Goal: Entertainment & Leisure: Consume media (video, audio)

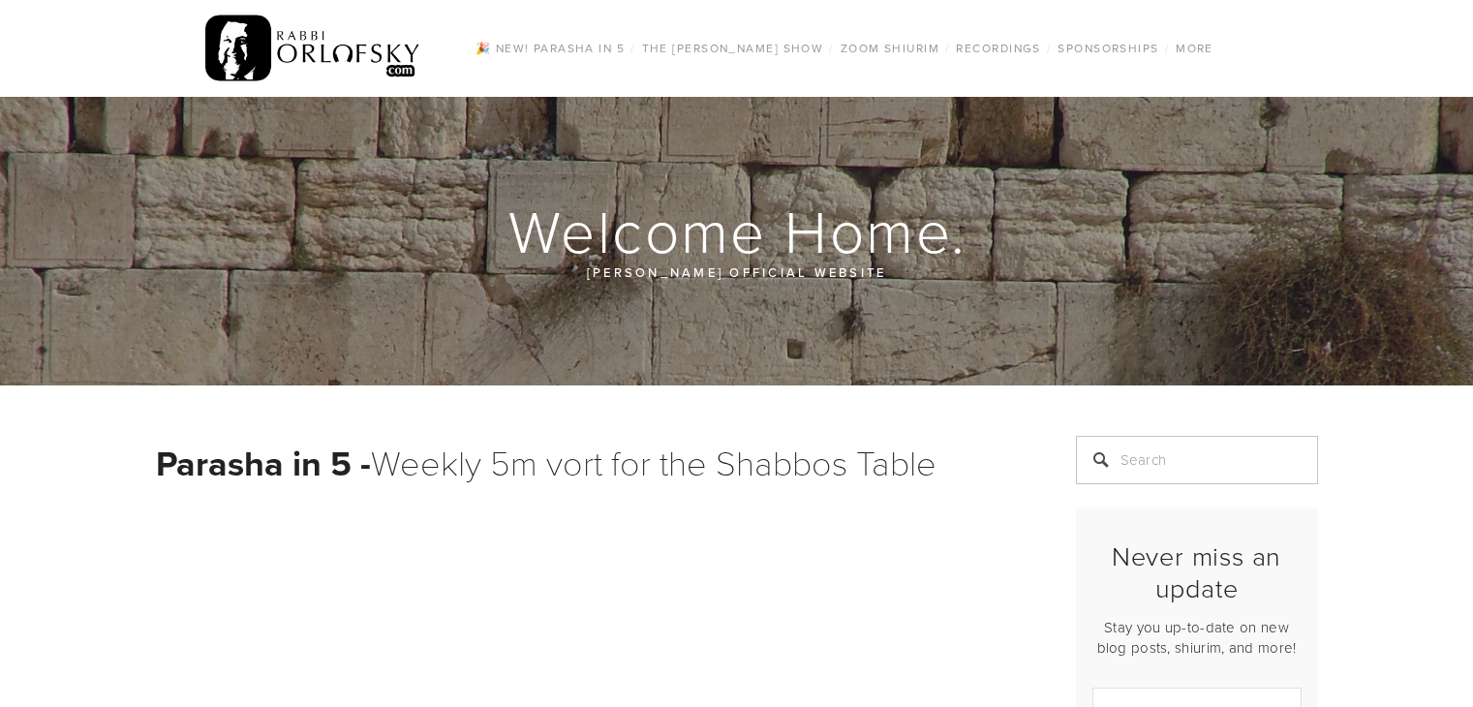
scroll to position [418, 0]
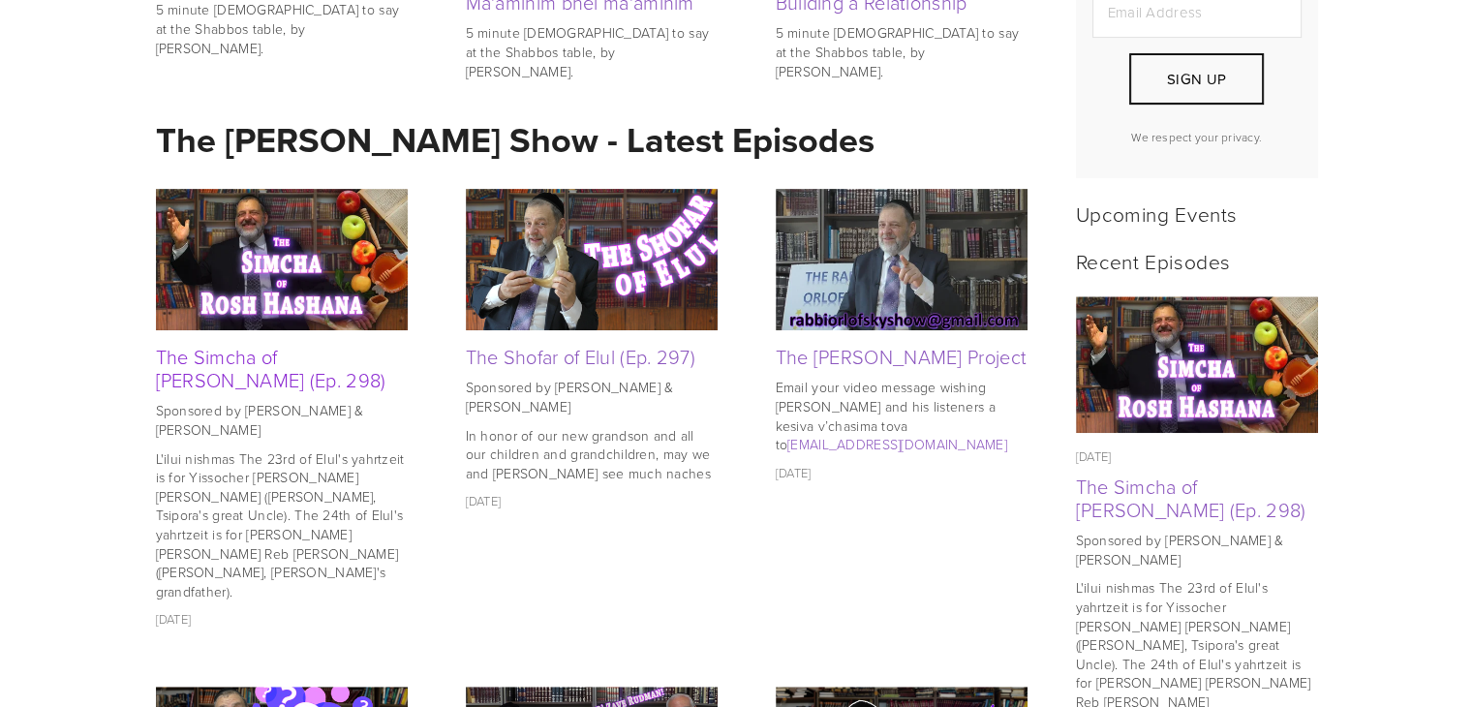
click at [224, 366] on link "The Simcha of [PERSON_NAME] (Ep. 298)" at bounding box center [271, 368] width 230 height 50
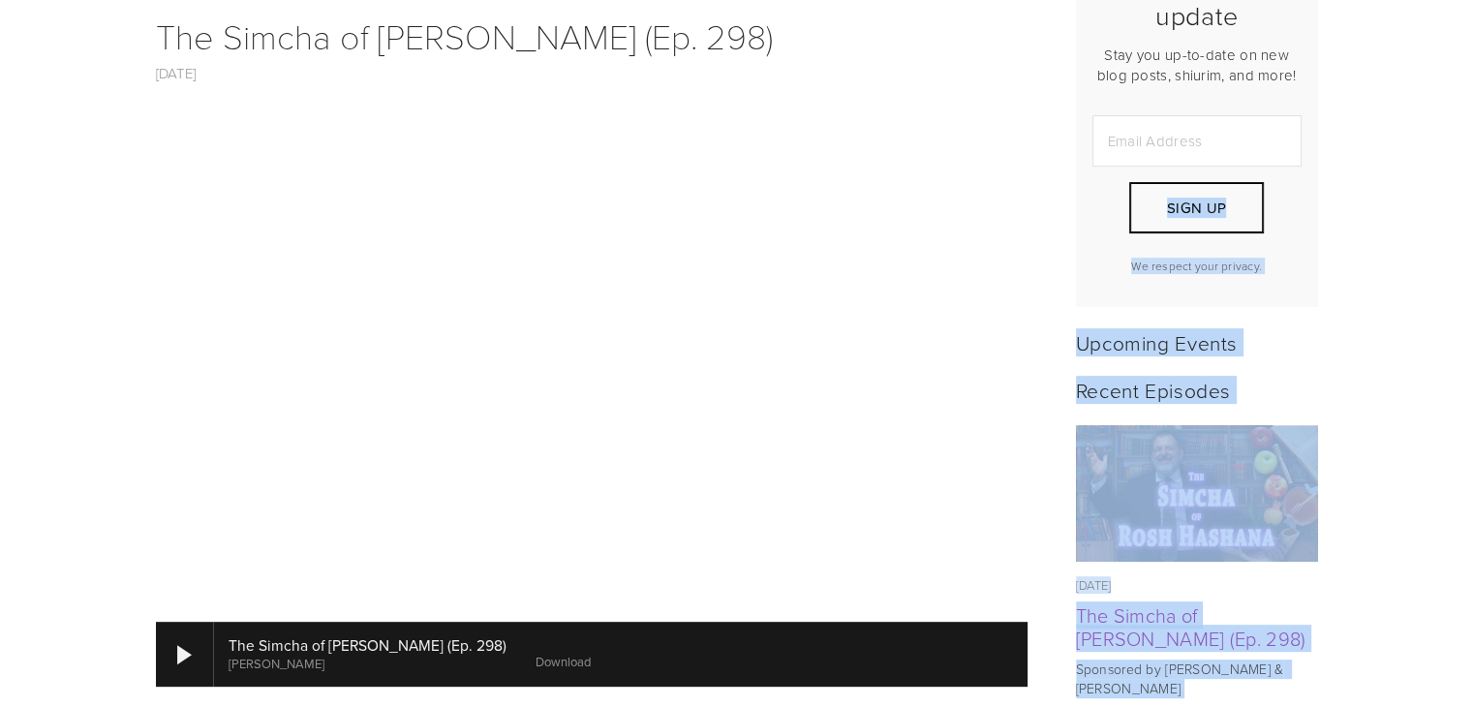
scroll to position [563, 0]
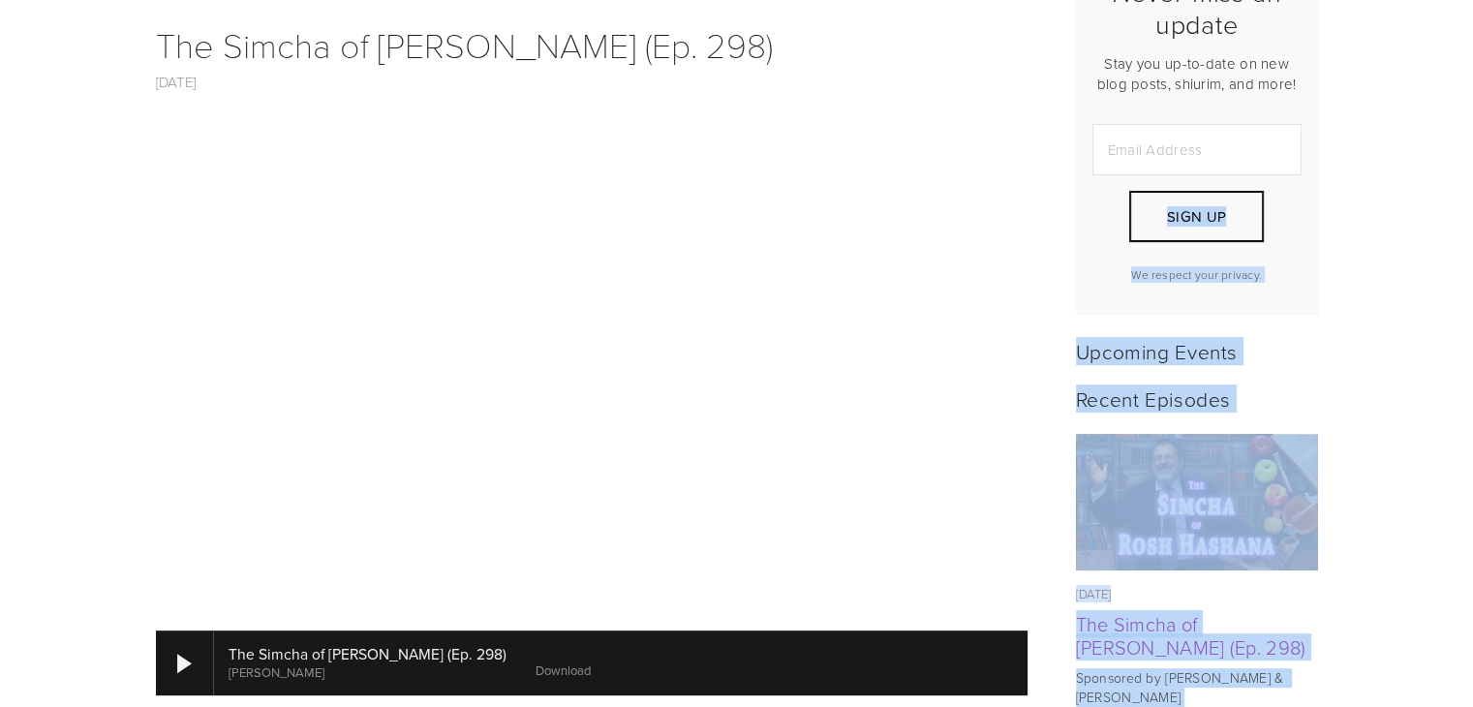
drag, startPoint x: 1036, startPoint y: 183, endPoint x: 1476, endPoint y: 136, distance: 443.1
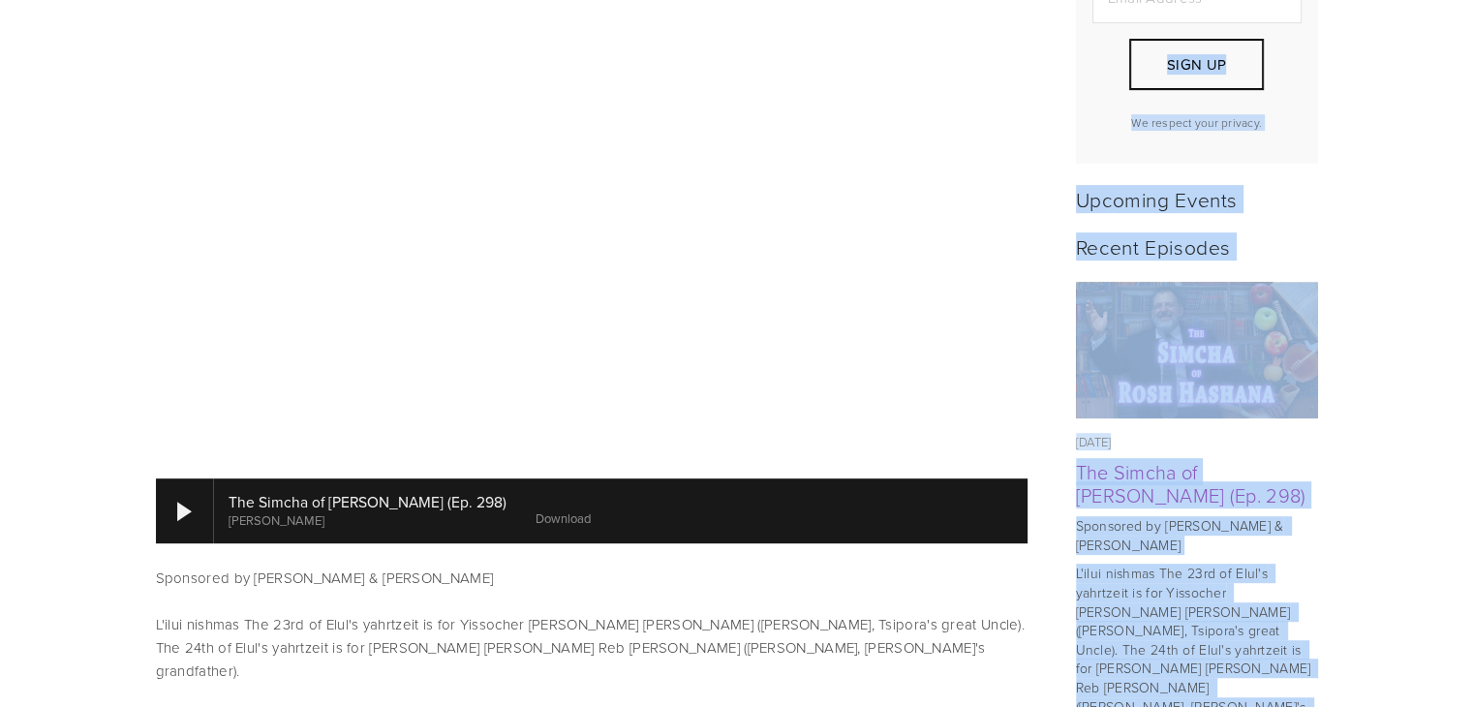
scroll to position [720, 0]
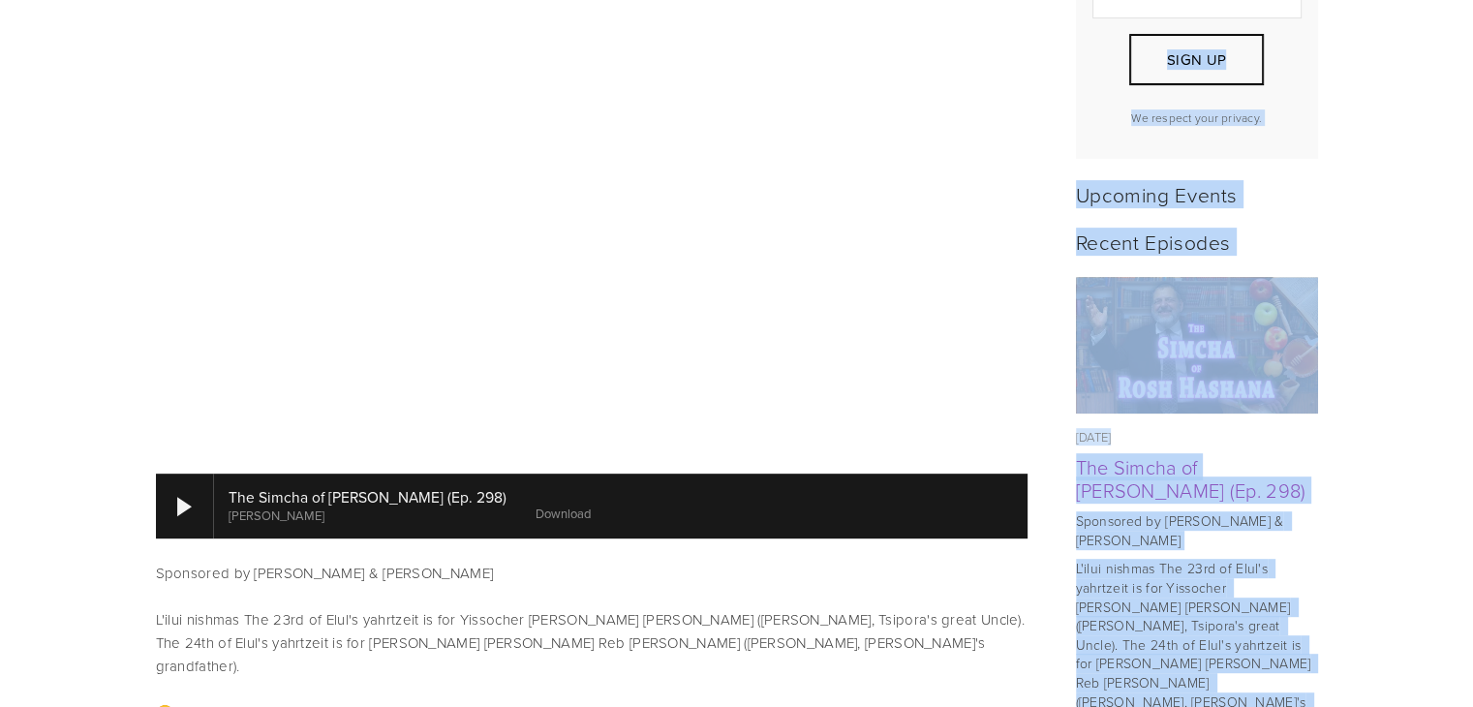
click at [1166, 315] on img at bounding box center [1196, 345] width 243 height 137
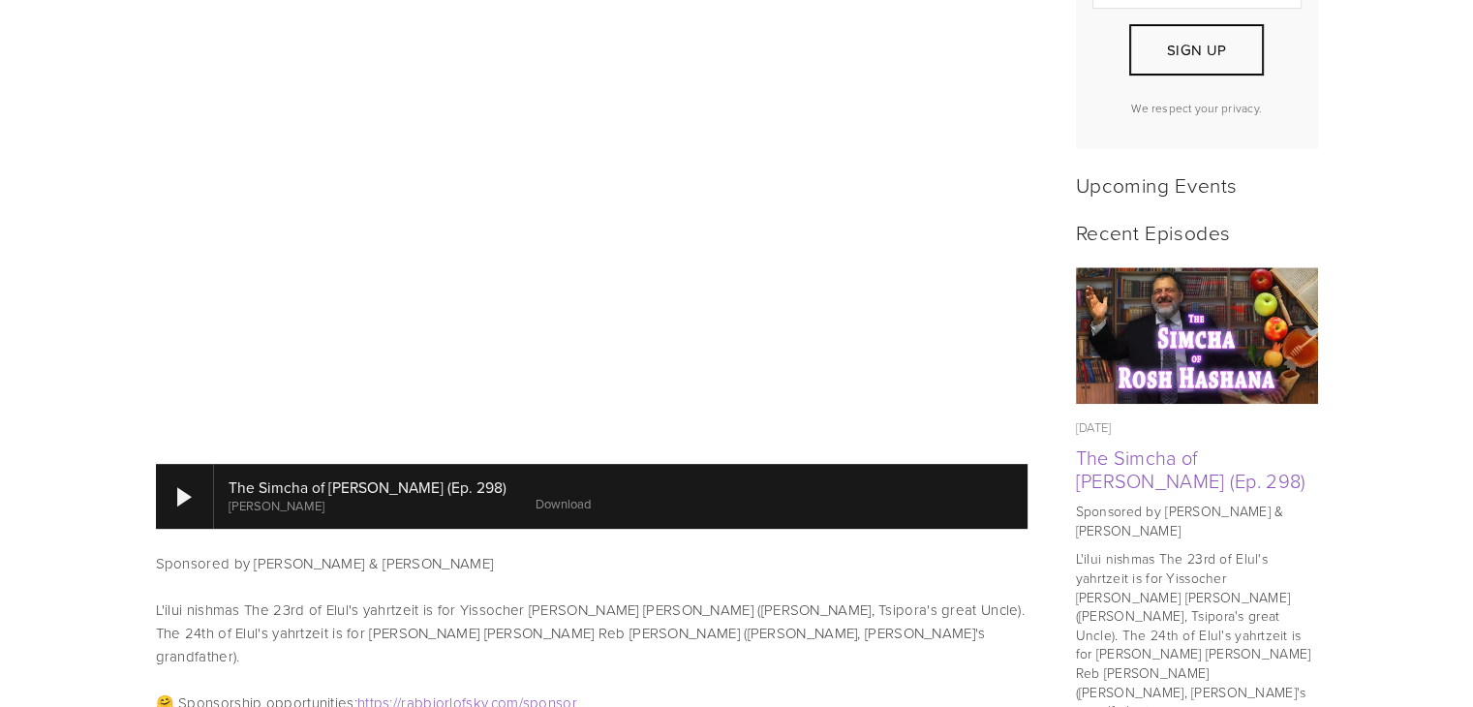
scroll to position [811, 0]
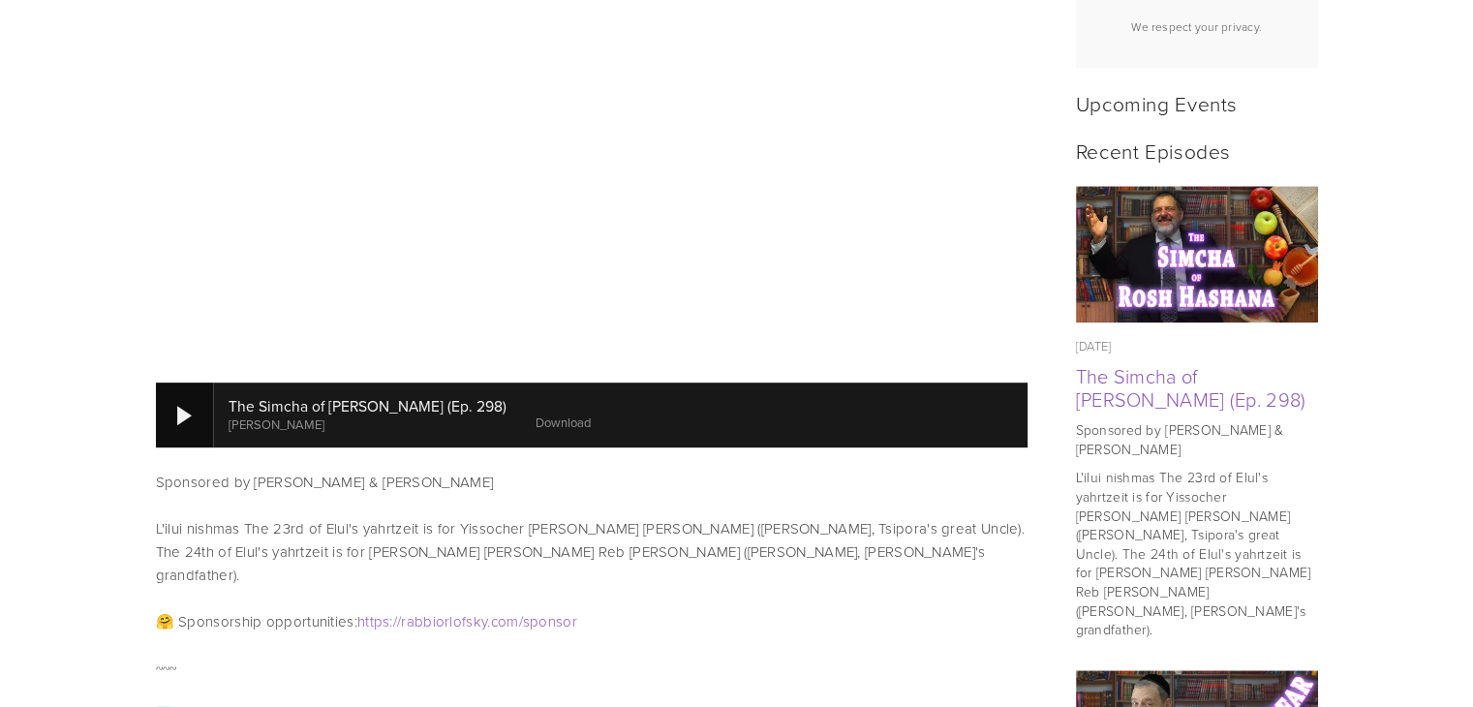
click at [183, 406] on div at bounding box center [184, 415] width 15 height 19
click at [186, 406] on div at bounding box center [184, 415] width 15 height 19
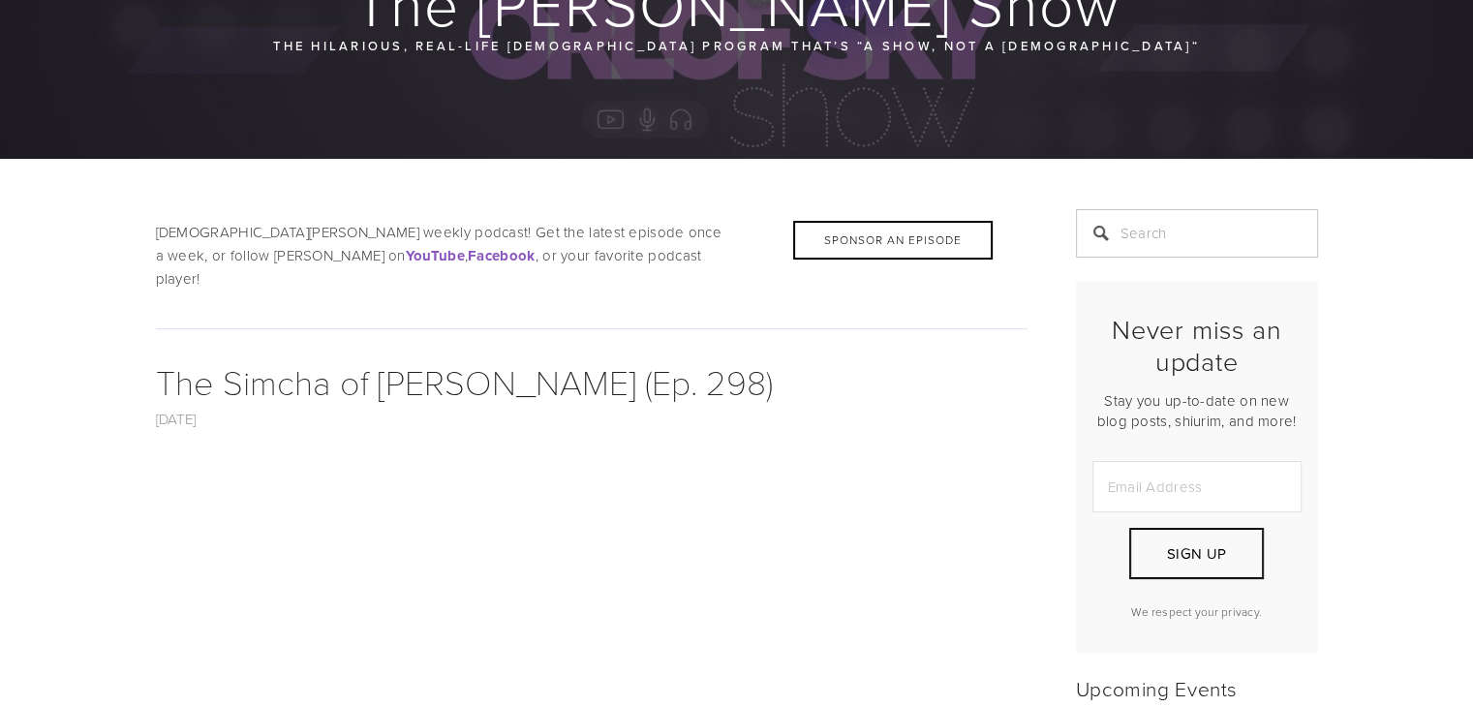
scroll to position [294, 0]
